Goal: Task Accomplishment & Management: Use online tool/utility

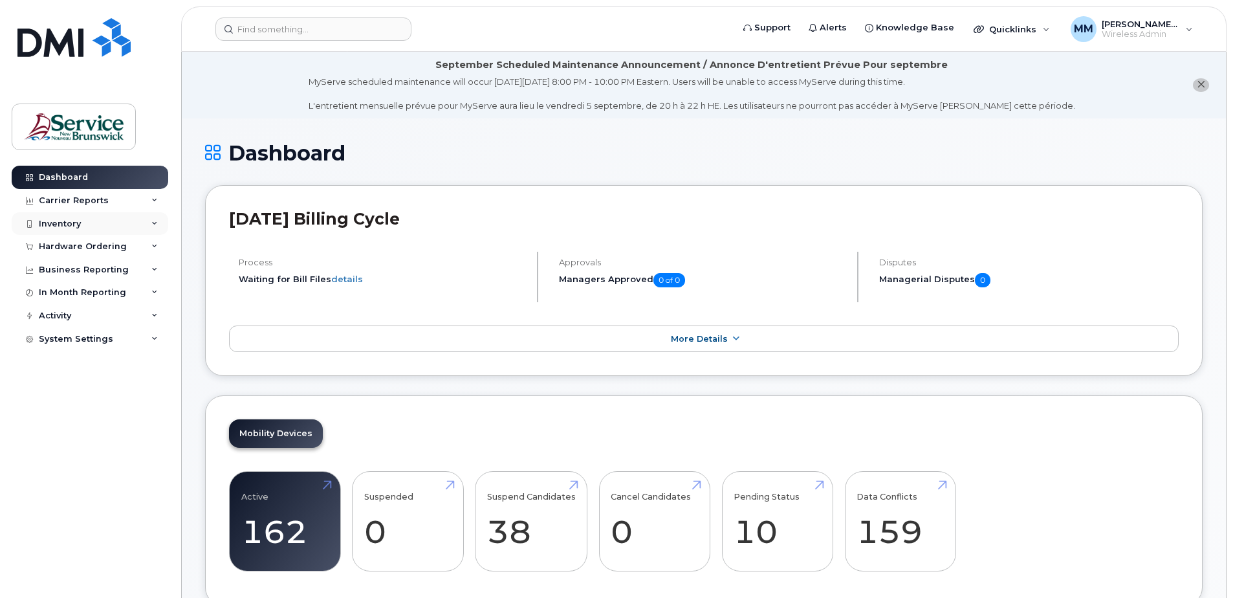
click at [96, 219] on div "Inventory" at bounding box center [90, 223] width 157 height 23
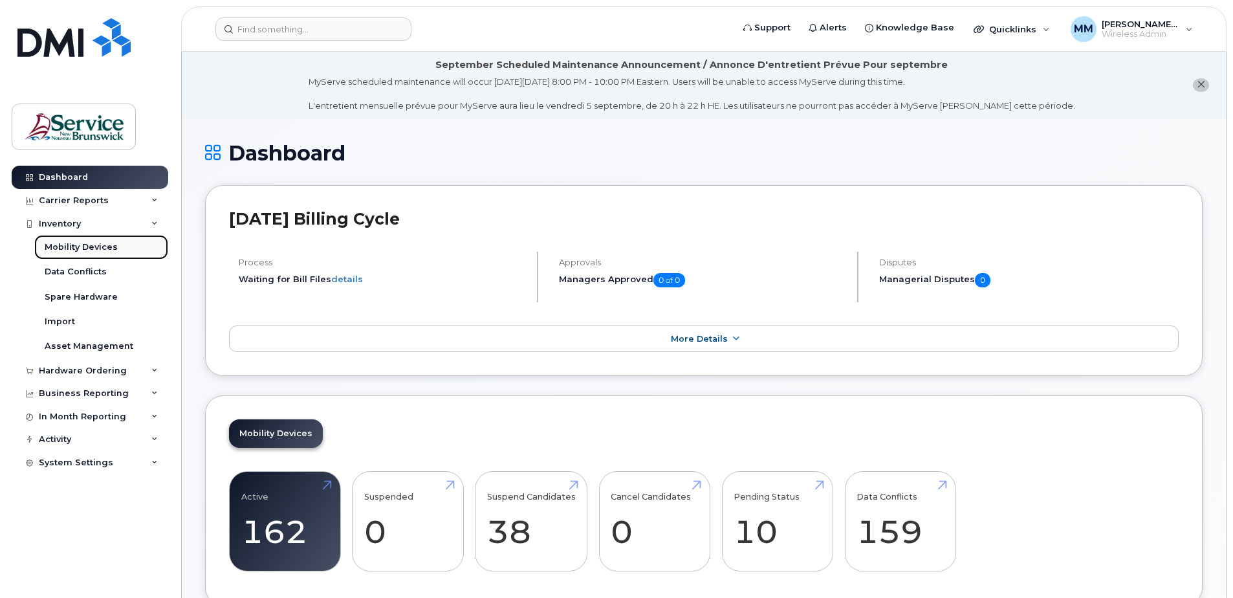
click at [93, 245] on div "Mobility Devices" at bounding box center [81, 247] width 73 height 12
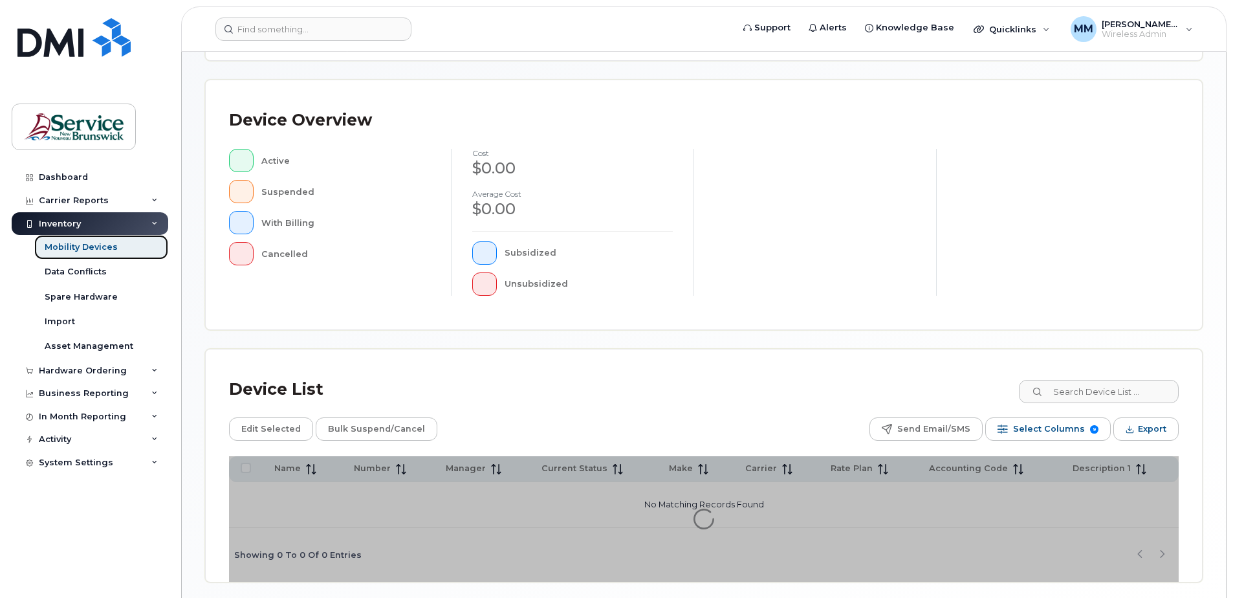
scroll to position [292, 0]
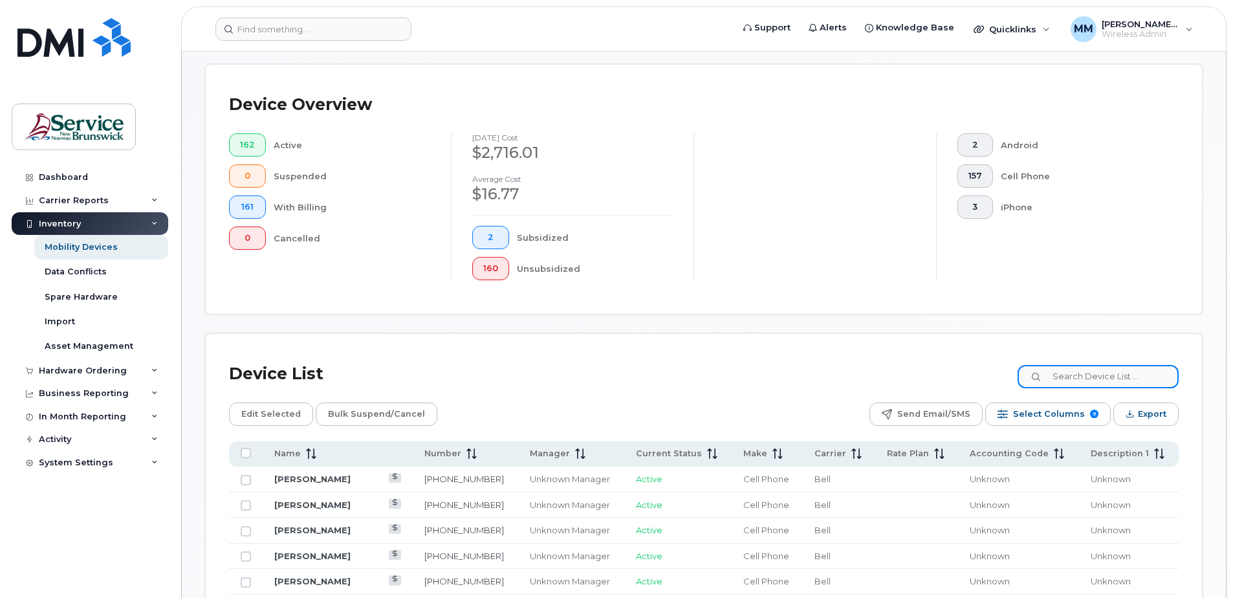
click at [1080, 378] on input at bounding box center [1098, 376] width 161 height 23
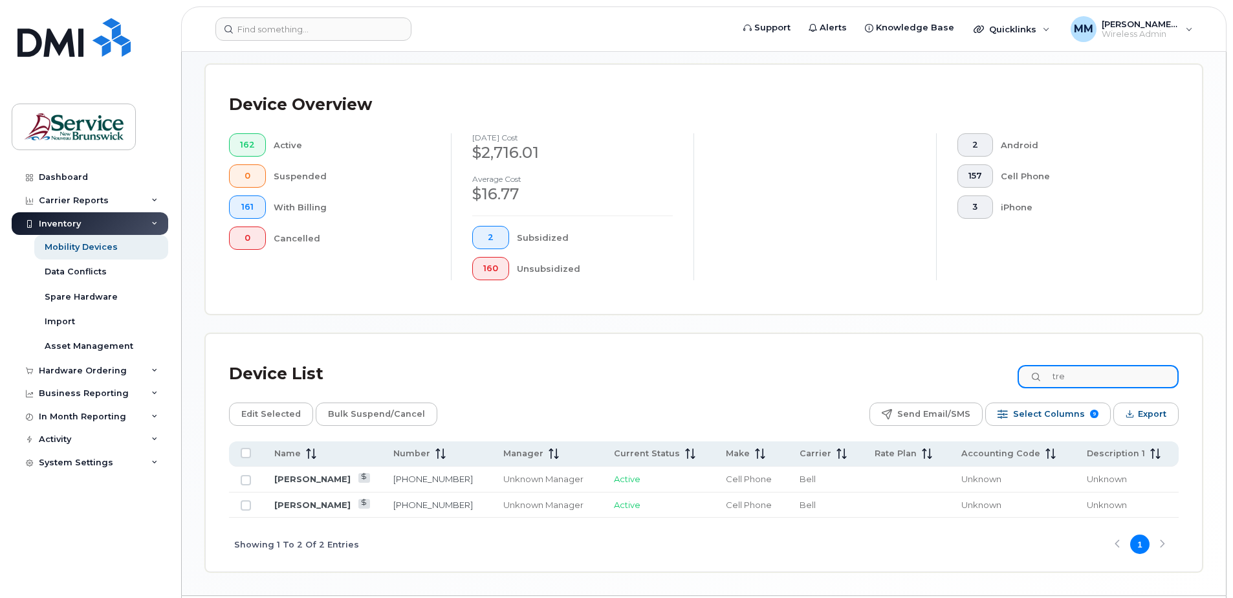
type input "tren"
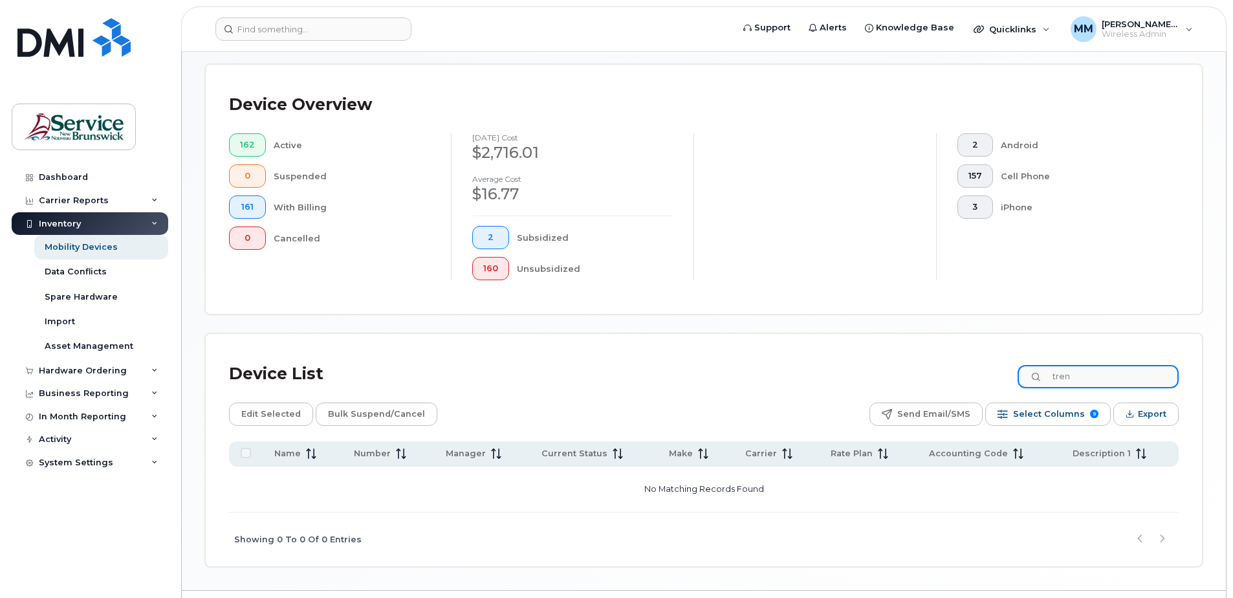
drag, startPoint x: 1100, startPoint y: 380, endPoint x: 1050, endPoint y: 362, distance: 53.6
click at [1052, 366] on input "tren" at bounding box center [1098, 376] width 161 height 23
